Goal: Find specific fact: Find contact information

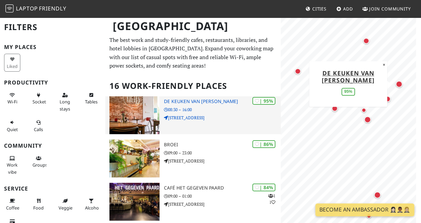
click at [184, 102] on h3 "De keuken van [PERSON_NAME]" at bounding box center [221, 102] width 117 height 6
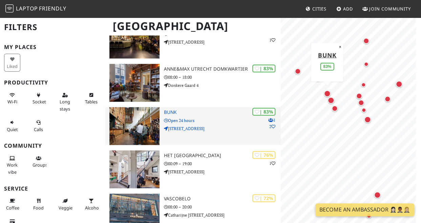
scroll to position [163, 0]
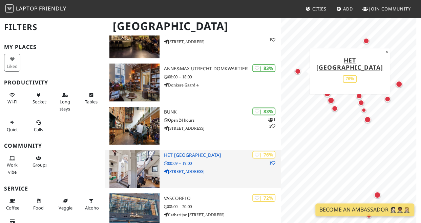
click at [188, 154] on h3 "Het [GEOGRAPHIC_DATA]" at bounding box center [221, 156] width 117 height 6
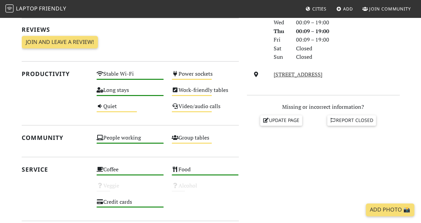
scroll to position [127, 0]
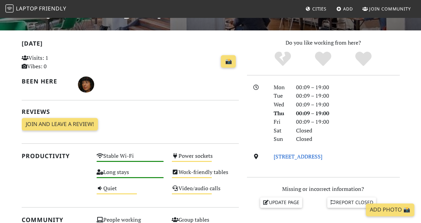
click at [313, 155] on link "Boorstraat 107, 3513 SE, Utrecht" at bounding box center [297, 156] width 49 height 7
drag, startPoint x: 272, startPoint y: 156, endPoint x: 307, endPoint y: 155, distance: 35.2
click at [307, 155] on div "Boorstraat 107, 3513 SE, Utrecht" at bounding box center [336, 157] width 134 height 9
drag, startPoint x: 307, startPoint y: 155, endPoint x: 294, endPoint y: 157, distance: 13.8
copy link "[STREET_ADDRESS]"
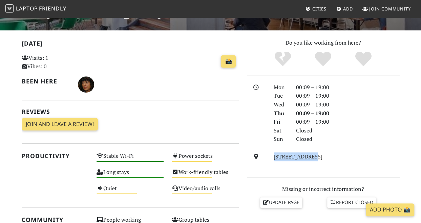
scroll to position [0, 0]
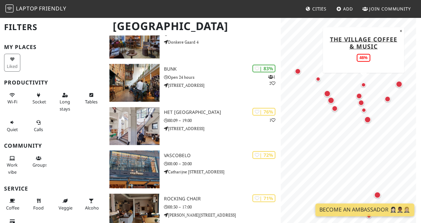
scroll to position [106, 0]
